Goal: Task Accomplishment & Management: Complete application form

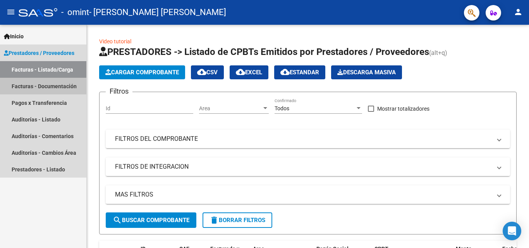
click at [76, 84] on link "Facturas - Documentación" at bounding box center [43, 86] width 86 height 17
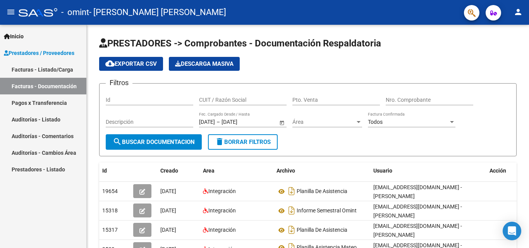
click at [59, 70] on link "Facturas - Listado/Carga" at bounding box center [43, 69] width 86 height 17
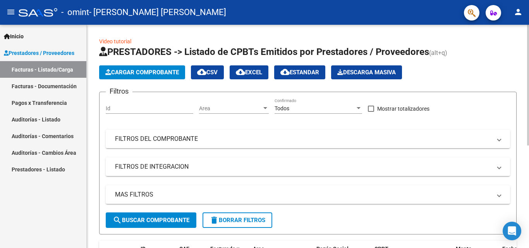
click at [119, 68] on button "Cargar Comprobante" at bounding box center [142, 72] width 86 height 14
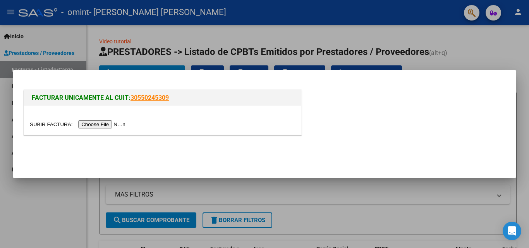
click at [104, 123] on input "file" at bounding box center [79, 124] width 98 height 8
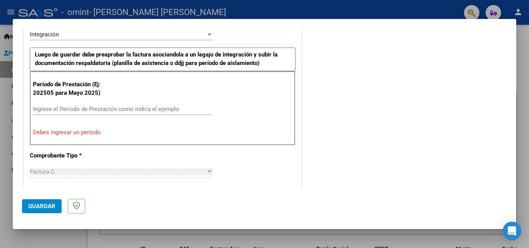
scroll to position [202, 0]
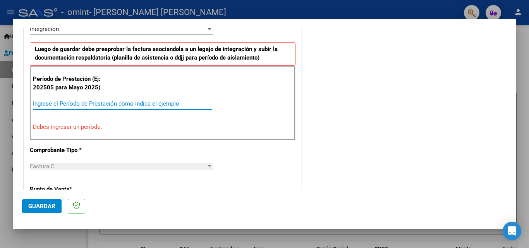
click at [117, 104] on input "Ingrese el Período de Prestación como indica el ejemplo" at bounding box center [122, 103] width 179 height 7
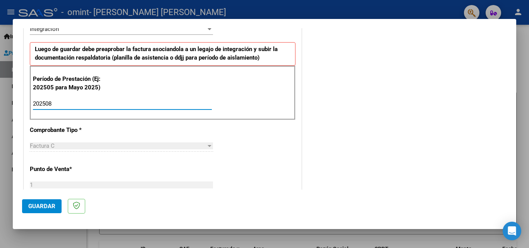
type input "202508"
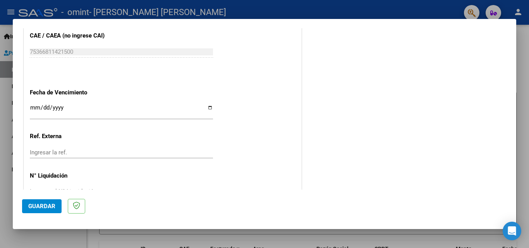
scroll to position [520, 0]
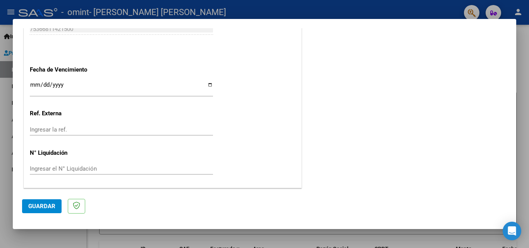
click at [33, 84] on input "Ingresar la fecha" at bounding box center [121, 88] width 183 height 12
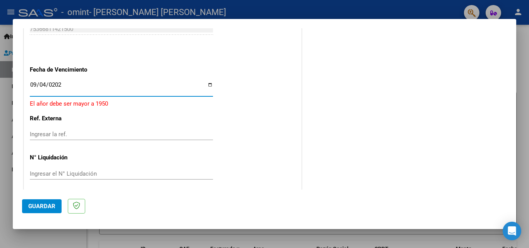
type input "[DATE]"
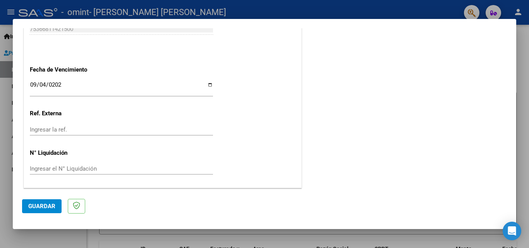
click at [37, 203] on span "Guardar" at bounding box center [41, 206] width 27 height 7
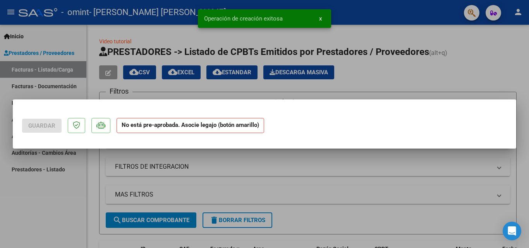
scroll to position [0, 0]
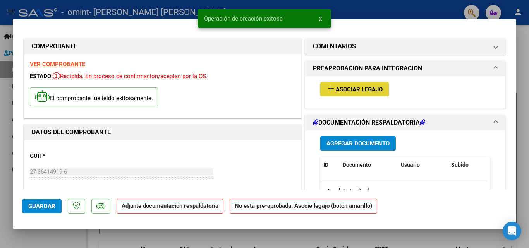
click at [359, 88] on span "Asociar Legajo" at bounding box center [359, 89] width 47 height 7
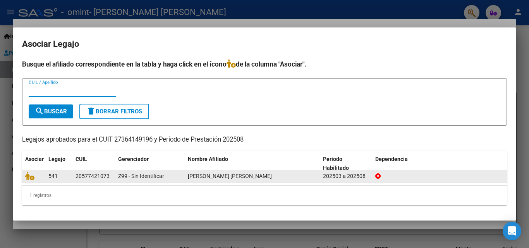
click at [277, 178] on div "[PERSON_NAME] [PERSON_NAME]" at bounding box center [252, 176] width 129 height 9
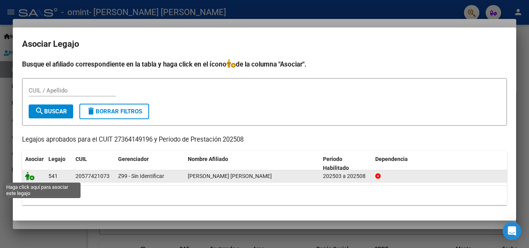
click at [30, 179] on icon at bounding box center [29, 176] width 9 height 9
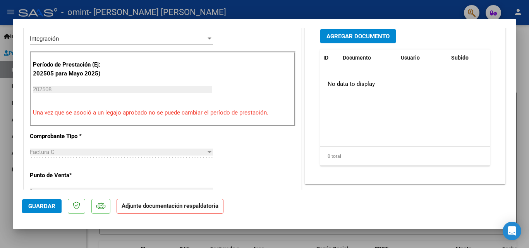
scroll to position [209, 0]
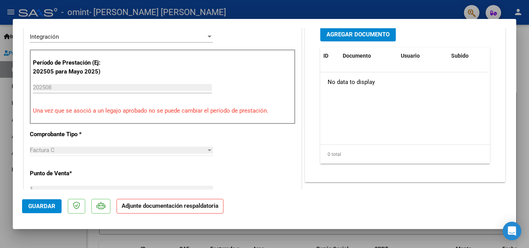
click at [380, 32] on span "Agregar Documento" at bounding box center [357, 34] width 63 height 7
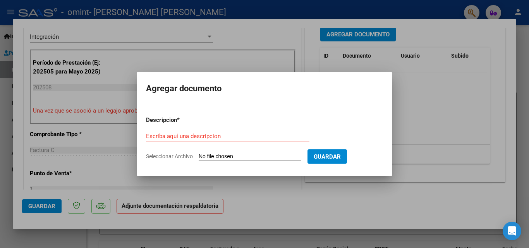
click at [255, 158] on input "Seleccionar Archivo" at bounding box center [250, 156] width 103 height 7
type input "C:\fakepath\OMINT (7).pdf"
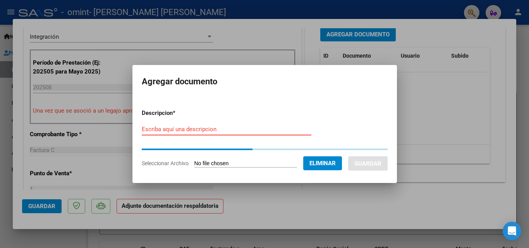
click at [190, 126] on input "Escriba aquí una descripcion" at bounding box center [227, 129] width 170 height 7
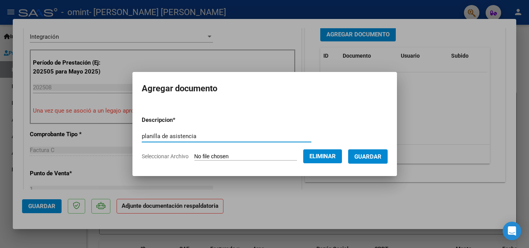
type input "planilla de asistencia"
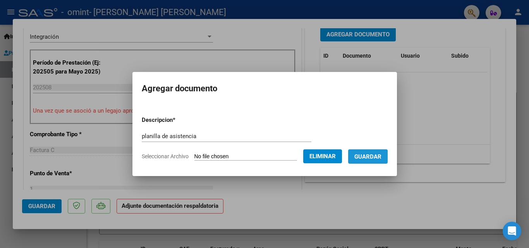
click at [367, 159] on span "Guardar" at bounding box center [367, 156] width 27 height 7
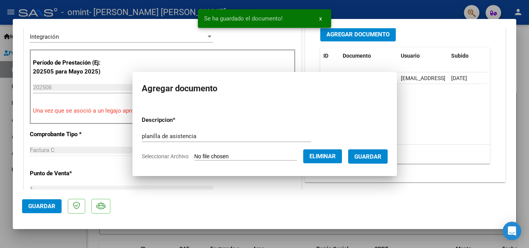
scroll to position [209, 0]
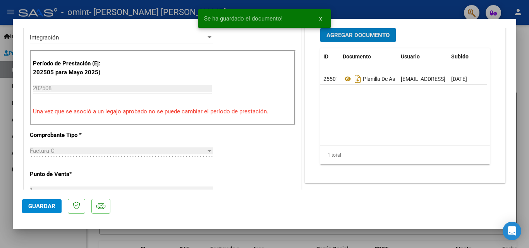
click at [51, 210] on button "Guardar" at bounding box center [41, 206] width 39 height 14
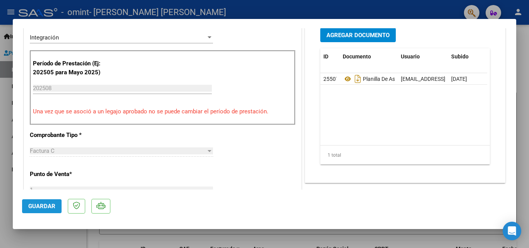
click at [45, 206] on span "Guardar" at bounding box center [41, 206] width 27 height 7
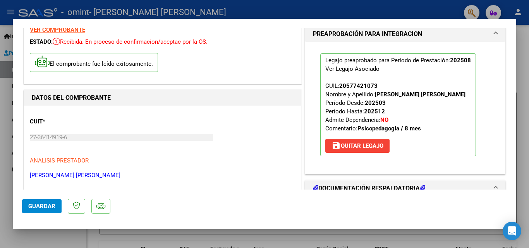
scroll to position [0, 0]
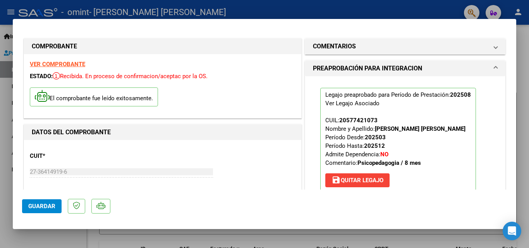
click at [520, 42] on div at bounding box center [264, 124] width 529 height 248
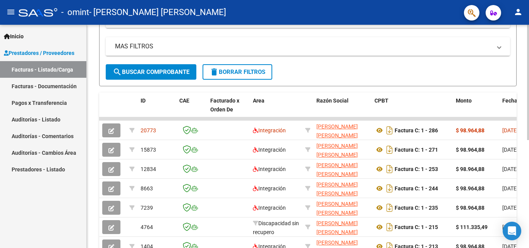
scroll to position [150, 0]
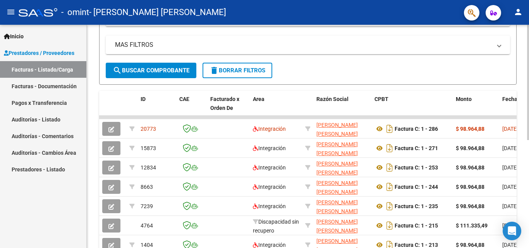
click at [528, 123] on div at bounding box center [528, 161] width 2 height 115
